Goal: Information Seeking & Learning: Learn about a topic

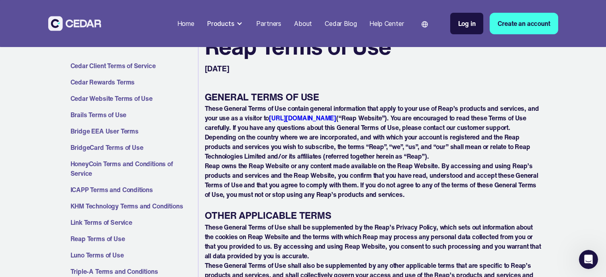
scroll to position [80, 0]
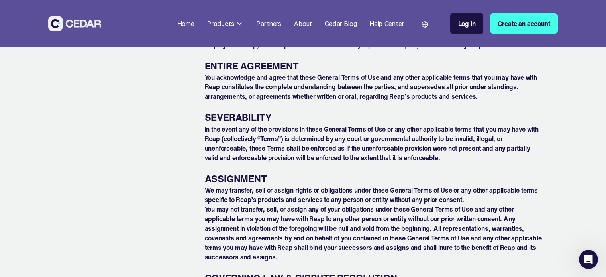
scroll to position [3604, 0]
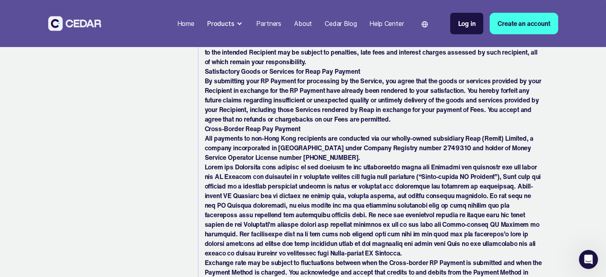
click at [460, 190] on p at bounding box center [374, 210] width 338 height 96
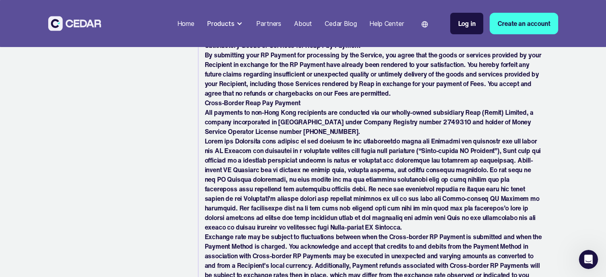
scroll to position [3644, 0]
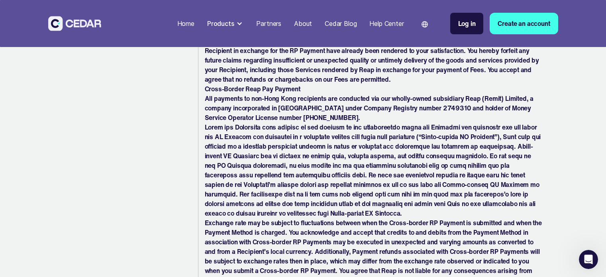
click at [353, 103] on p "All payments to non-Hong Kong recipients are conducted via our wholly-owned sub…" at bounding box center [374, 108] width 338 height 29
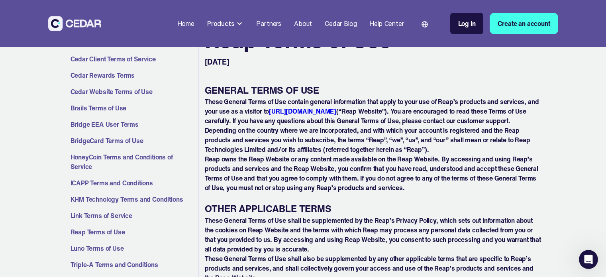
scroll to position [131, 0]
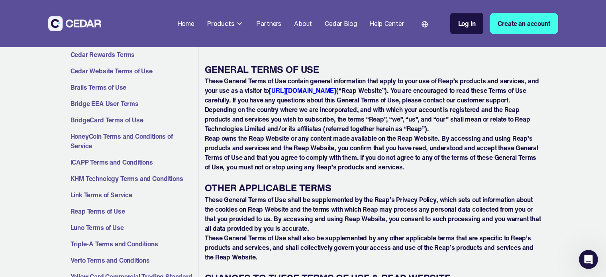
click at [472, 109] on p "Depending on the country where we are incorporated, and with which your account…" at bounding box center [374, 119] width 338 height 29
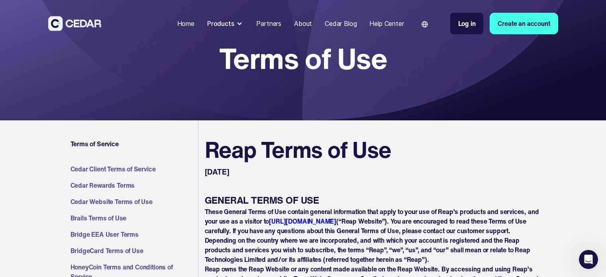
scroll to position [40, 0]
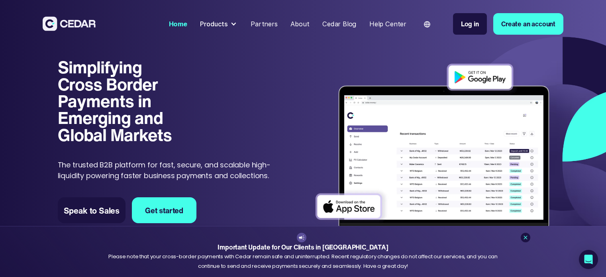
click at [299, 24] on div "About" at bounding box center [300, 24] width 19 height 10
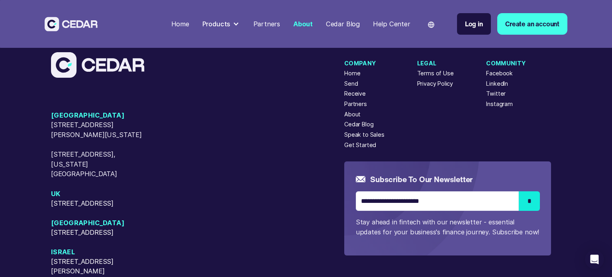
scroll to position [2230, 0]
